Goal: Task Accomplishment & Management: Manage account settings

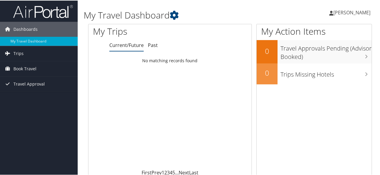
click at [348, 11] on span "[PERSON_NAME]" at bounding box center [351, 12] width 37 height 7
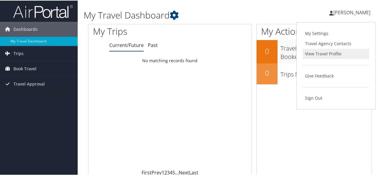
click at [317, 55] on link "View Travel Profile" at bounding box center [336, 53] width 67 height 10
